Goal: Find specific page/section: Find specific page/section

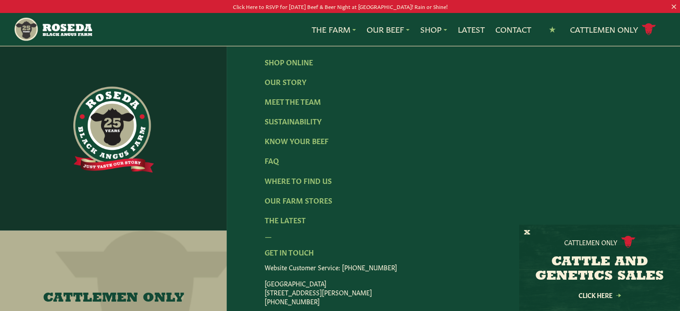
scroll to position [1565, 0]
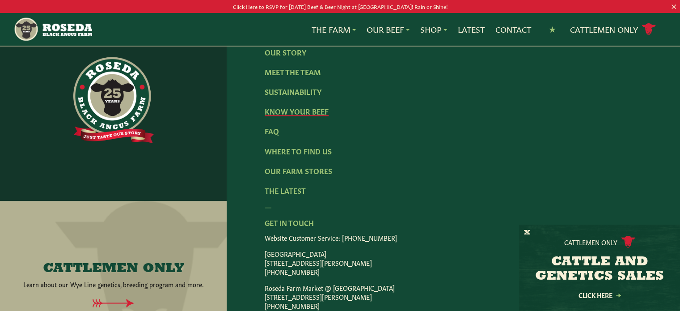
click at [307, 116] on link "Know Your Beef" at bounding box center [297, 111] width 64 height 10
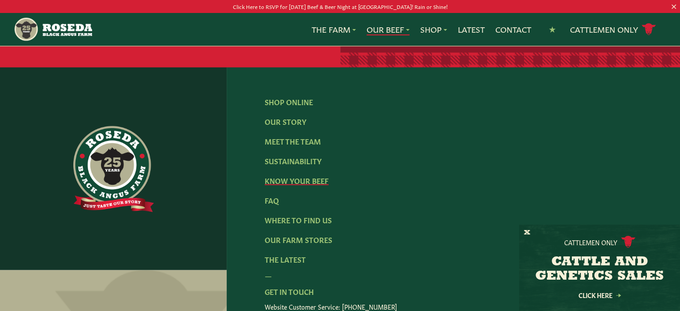
scroll to position [1891, 0]
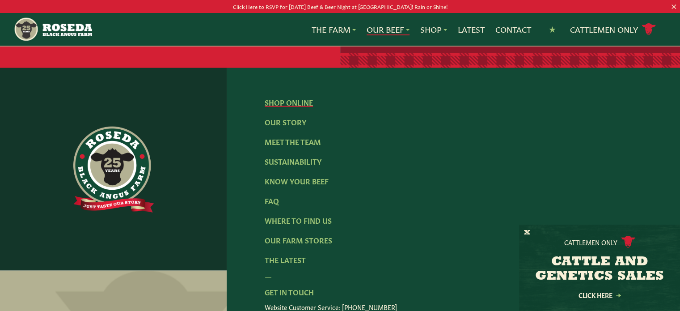
click at [286, 97] on link "Shop Online" at bounding box center [289, 102] width 48 height 10
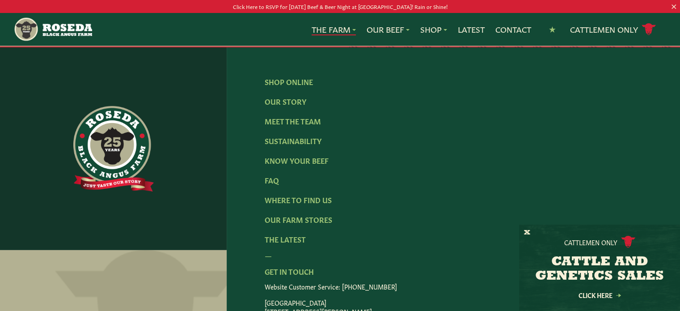
scroll to position [2817, 0]
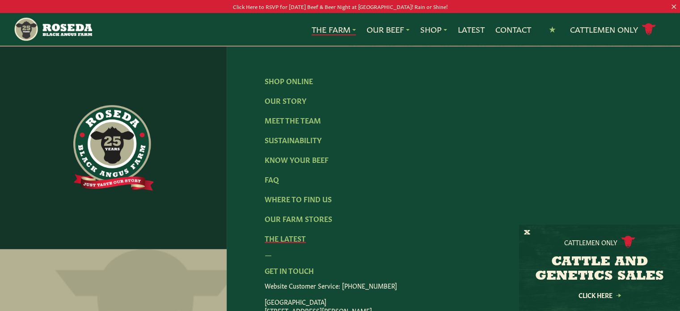
click at [285, 233] on link "The Latest" at bounding box center [285, 238] width 41 height 10
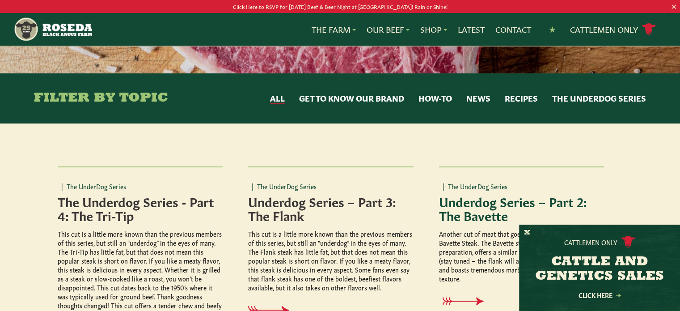
scroll to position [89, 0]
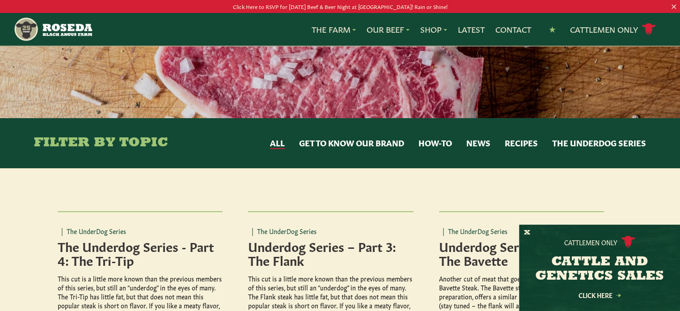
click at [438, 143] on button "How-to" at bounding box center [436, 143] width 34 height 12
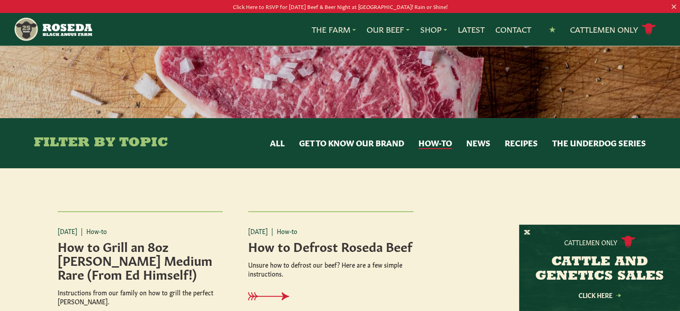
click at [364, 140] on button "Get to Know Our Brand" at bounding box center [351, 143] width 105 height 12
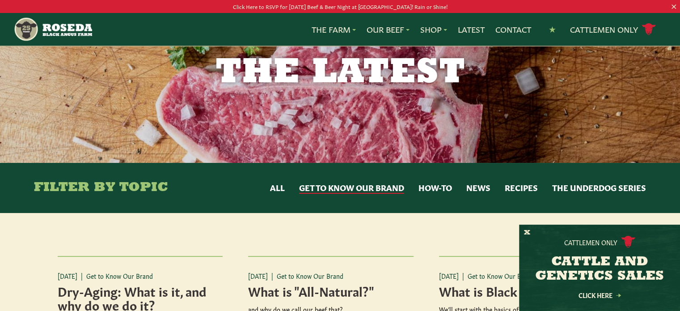
scroll to position [0, 0]
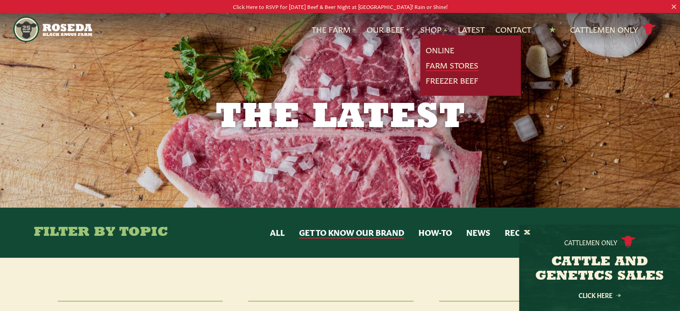
click at [433, 64] on link "Farm Stores" at bounding box center [452, 65] width 53 height 12
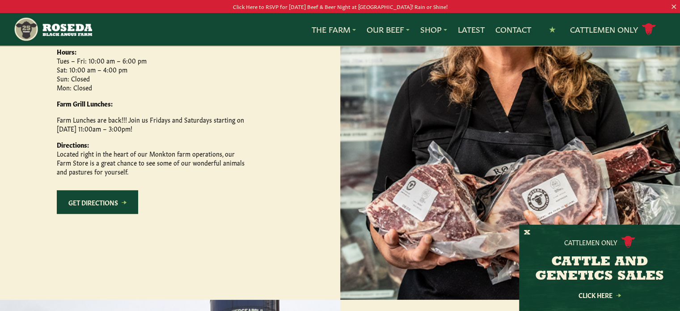
scroll to position [537, 0]
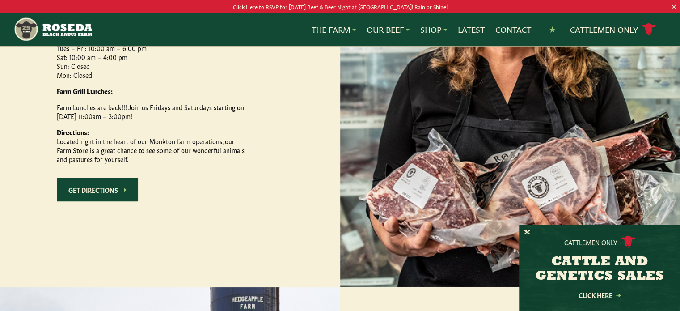
click at [86, 201] on link "Get Directions" at bounding box center [97, 190] width 81 height 24
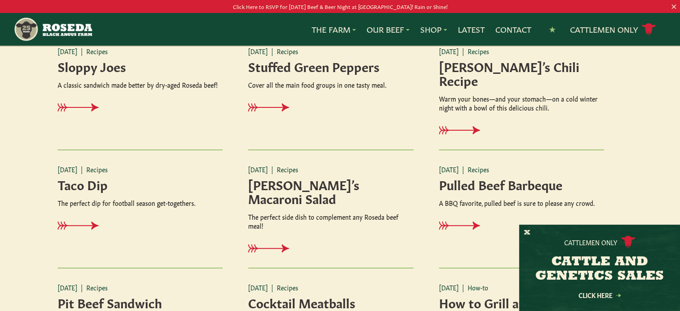
scroll to position [939, 0]
